Goal: Transaction & Acquisition: Download file/media

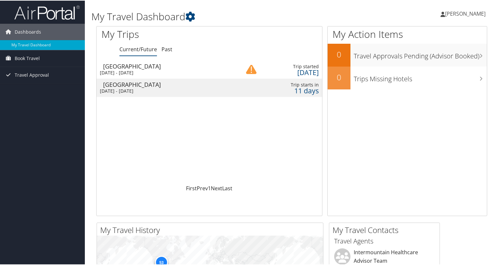
click at [154, 67] on div "Salt Lake City" at bounding box center [168, 66] width 131 height 6
click at [131, 86] on div "[GEOGRAPHIC_DATA]" at bounding box center [168, 84] width 131 height 6
click at [147, 69] on div "Fri 5 Sep 2025 - Thu 11 Sep 2025" at bounding box center [165, 72] width 131 height 6
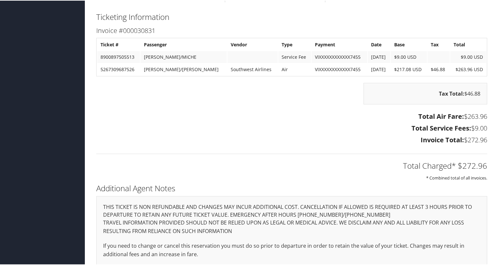
scroll to position [667, 0]
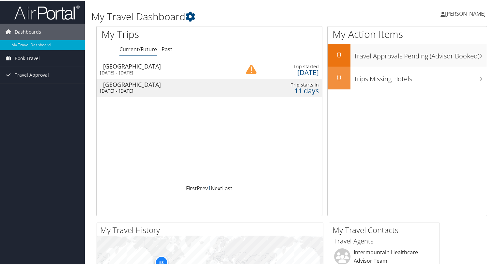
click at [208, 186] on link "1" at bounding box center [209, 187] width 3 height 7
click at [203, 188] on link "Prev" at bounding box center [202, 187] width 11 height 7
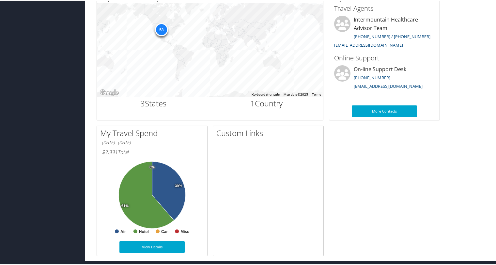
scroll to position [234, 0]
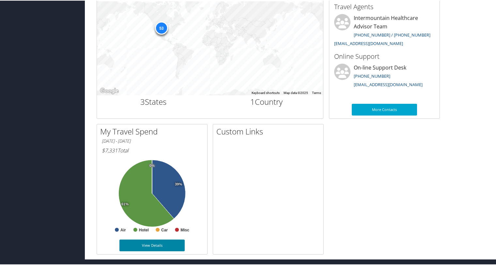
click at [147, 243] on link "View Details" at bounding box center [151, 245] width 65 height 12
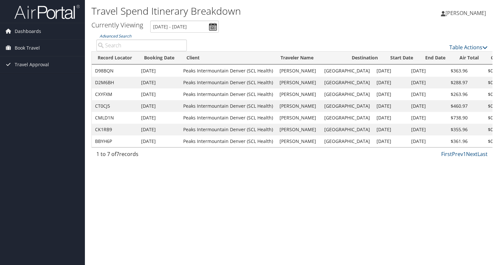
click at [109, 79] on td "D2M6BH" at bounding box center [115, 83] width 46 height 12
click at [184, 82] on td "Peaks Intermountain Denver (SCL Health)" at bounding box center [228, 83] width 96 height 12
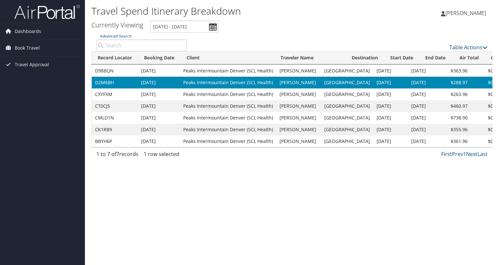
click at [181, 82] on td "Peaks Intermountain Denver (SCL Health)" at bounding box center [228, 83] width 96 height 12
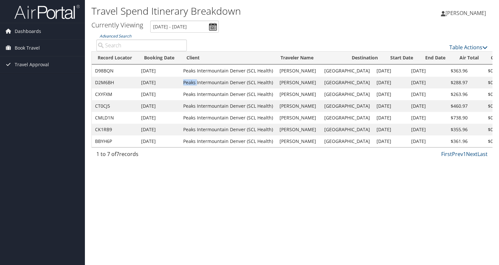
click at [181, 82] on td "Peaks Intermountain Denver (SCL Health)" at bounding box center [228, 83] width 96 height 12
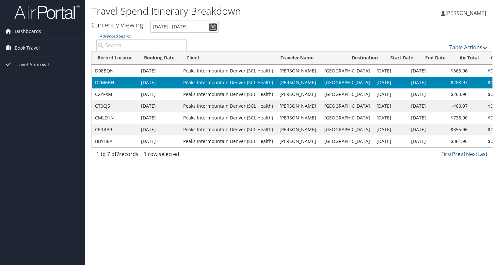
drag, startPoint x: 181, startPoint y: 82, endPoint x: 130, endPoint y: 81, distance: 51.6
click at [130, 81] on td "D2M6BH" at bounding box center [115, 83] width 46 height 12
click at [108, 81] on td "D2M6BH" at bounding box center [115, 83] width 46 height 12
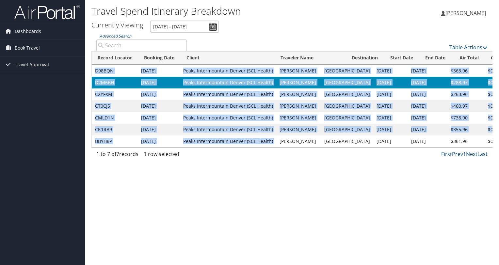
drag, startPoint x: 277, startPoint y: 147, endPoint x: 319, endPoint y: 148, distance: 42.4
click at [319, 147] on div "Record Locator Booking Date Client Traveler Name Destination Start Date End Dat…" at bounding box center [291, 106] width 401 height 83
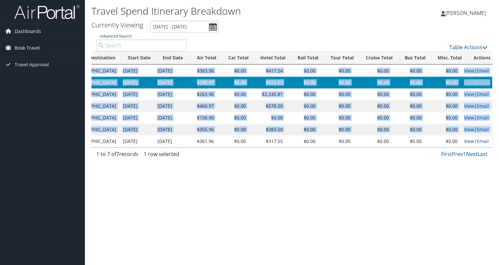
scroll to position [0, 271]
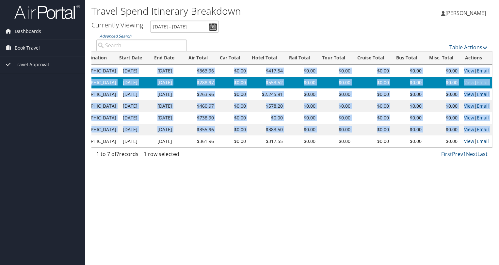
click at [465, 82] on link "View" at bounding box center [469, 82] width 10 height 6
click at [465, 71] on link "View" at bounding box center [469, 71] width 10 height 6
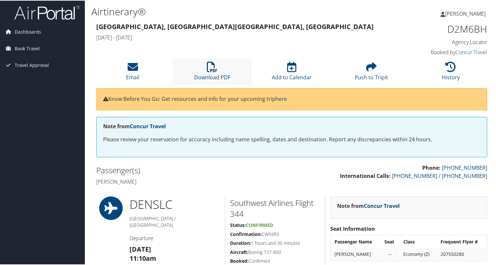
click at [213, 73] on link "Download PDF" at bounding box center [212, 73] width 36 height 16
click at [205, 71] on li "Download PDF" at bounding box center [213, 71] width 80 height 26
